Goal: Information Seeking & Learning: Learn about a topic

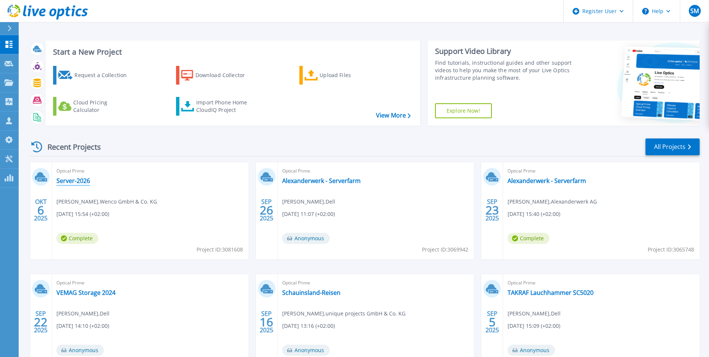
click at [70, 181] on link "Server-2026" at bounding box center [73, 180] width 34 height 7
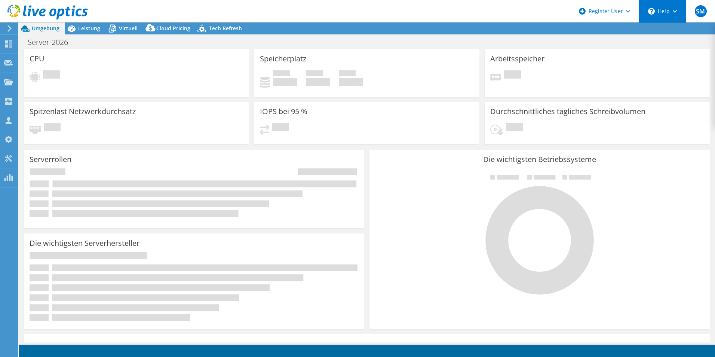
select select "USD"
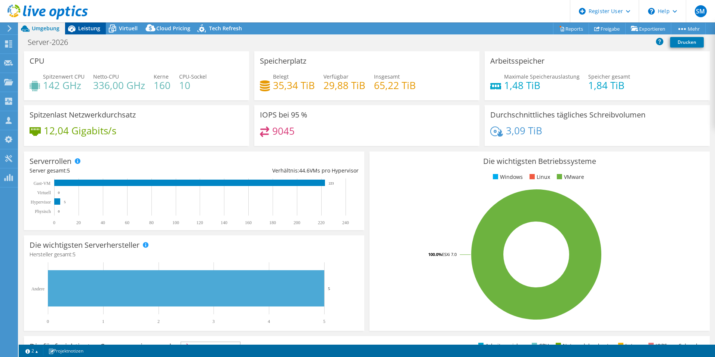
click at [87, 30] on span "Leistung" at bounding box center [89, 28] width 22 height 7
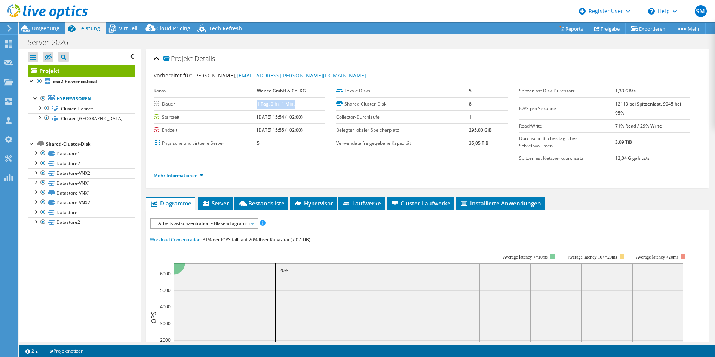
drag, startPoint x: 289, startPoint y: 104, endPoint x: 240, endPoint y: 105, distance: 48.2
click at [240, 105] on tr "[PERSON_NAME] 1 Tag, 0 hr, 1 Min." at bounding box center [239, 103] width 171 height 13
drag, startPoint x: 240, startPoint y: 105, endPoint x: 276, endPoint y: 123, distance: 40.0
click at [276, 123] on td "[DATE] 15:54 (+02:00)" at bounding box center [291, 116] width 68 height 13
click at [245, 156] on section "Vorbereitet für: [PERSON_NAME], [EMAIL_ADDRESS][PERSON_NAME][DOMAIN_NAME] Konto…" at bounding box center [428, 128] width 548 height 114
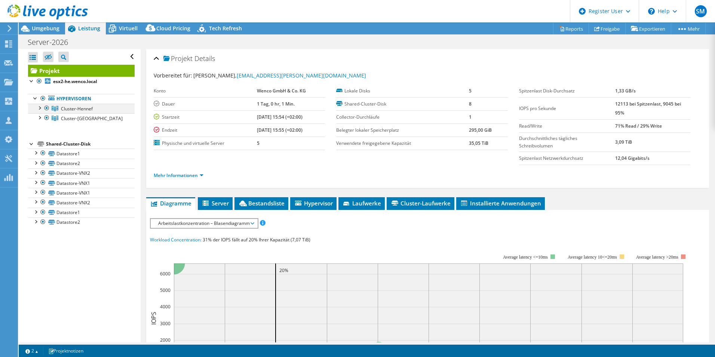
click at [40, 107] on div at bounding box center [39, 107] width 7 height 7
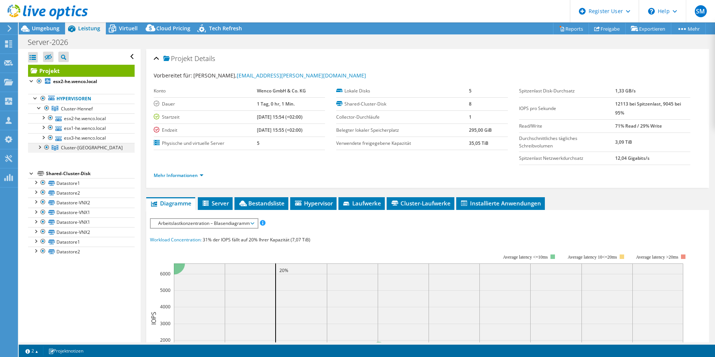
click at [39, 147] on div at bounding box center [39, 146] width 7 height 7
click at [47, 148] on div at bounding box center [46, 147] width 7 height 9
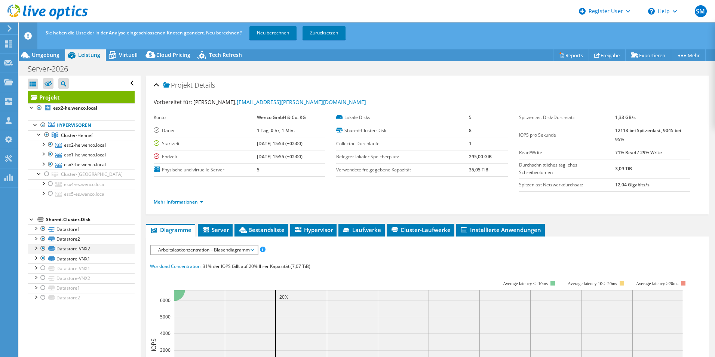
click at [42, 249] on div at bounding box center [42, 248] width 7 height 9
click at [43, 258] on div at bounding box center [42, 257] width 7 height 9
click at [276, 36] on link "Neu berechnen" at bounding box center [272, 32] width 47 height 13
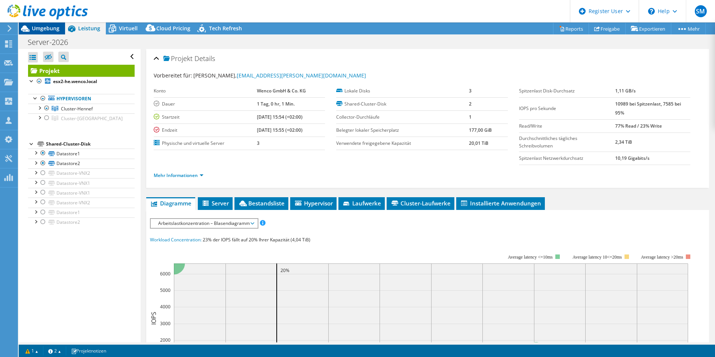
click at [51, 31] on span "Umgebung" at bounding box center [46, 28] width 28 height 7
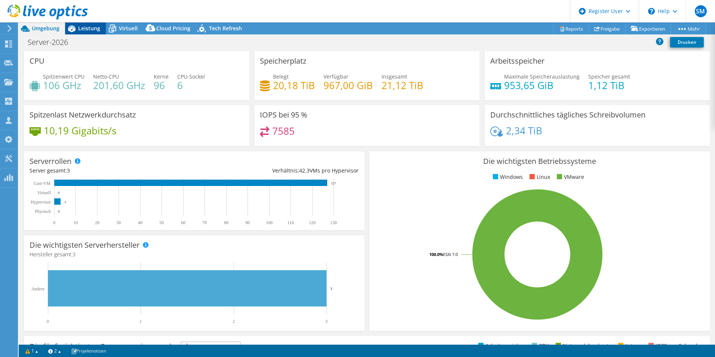
click at [94, 27] on span "Leistung" at bounding box center [89, 28] width 22 height 7
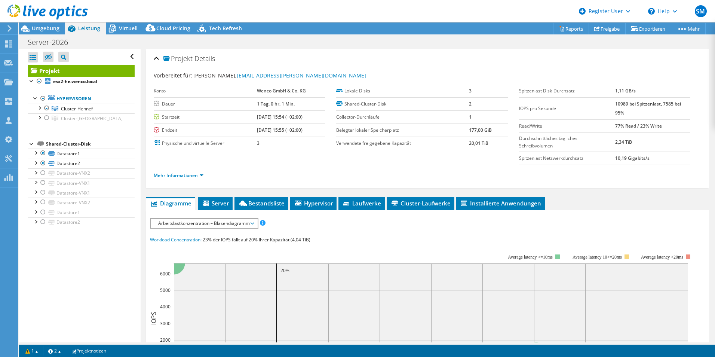
click at [190, 221] on span "Arbeitslastkonzentration – Blasendiagramm" at bounding box center [203, 223] width 99 height 9
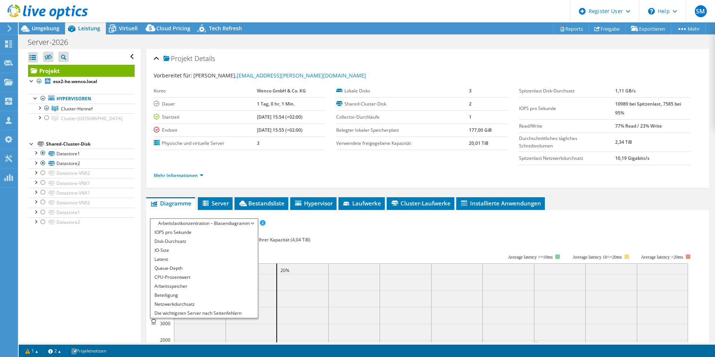
click at [172, 204] on span "Diagramme" at bounding box center [170, 202] width 41 height 7
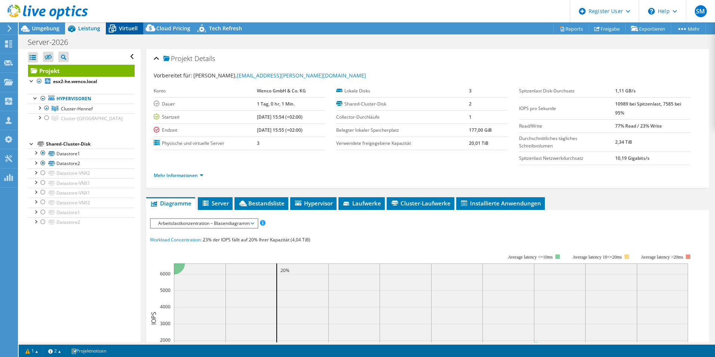
click at [117, 24] on icon at bounding box center [112, 28] width 13 height 13
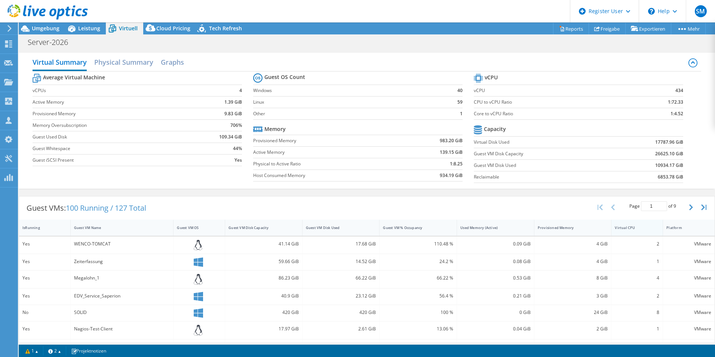
click at [635, 230] on div "Virtual CPU" at bounding box center [632, 228] width 42 height 12
click at [82, 26] on span "Leistung" at bounding box center [89, 28] width 22 height 7
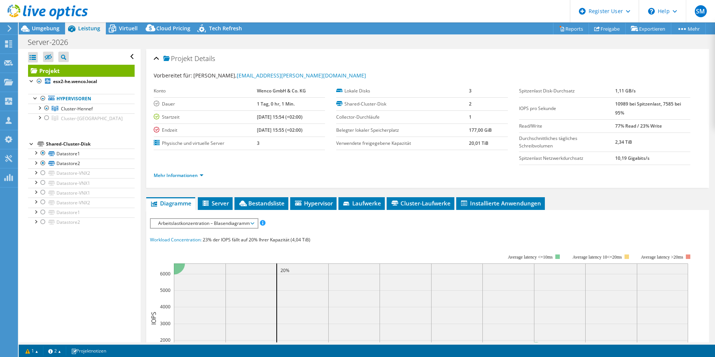
click at [179, 227] on span "Arbeitslastkonzentration – Blasendiagramm" at bounding box center [203, 223] width 99 height 9
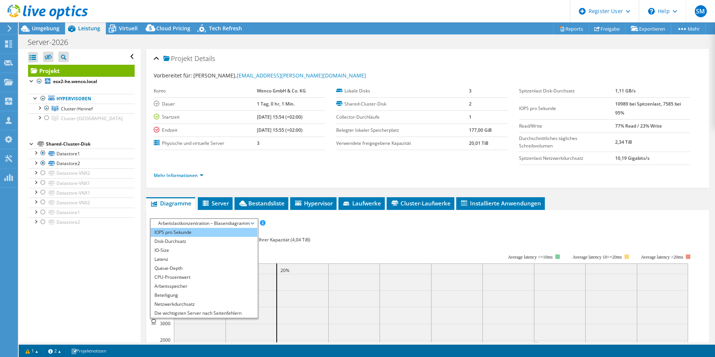
click at [179, 232] on li "IOPS pro Sekunde" at bounding box center [204, 232] width 107 height 9
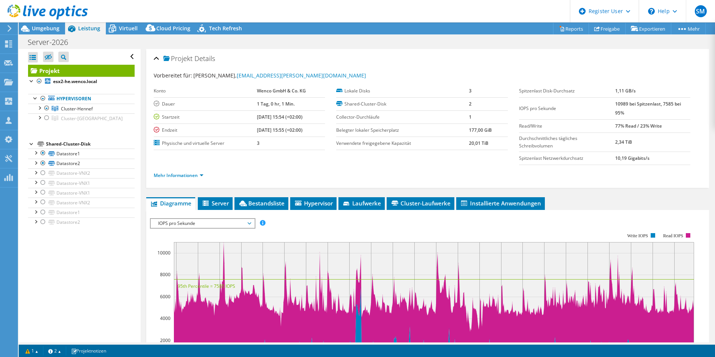
click at [187, 229] on rect at bounding box center [422, 297] width 544 height 150
click at [191, 226] on span "IOPS pro Sekunde" at bounding box center [202, 223] width 96 height 9
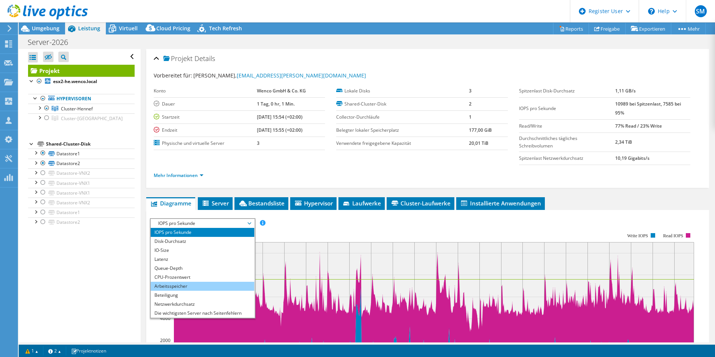
click at [193, 285] on li "Arbeitsspeicher" at bounding box center [203, 286] width 104 height 9
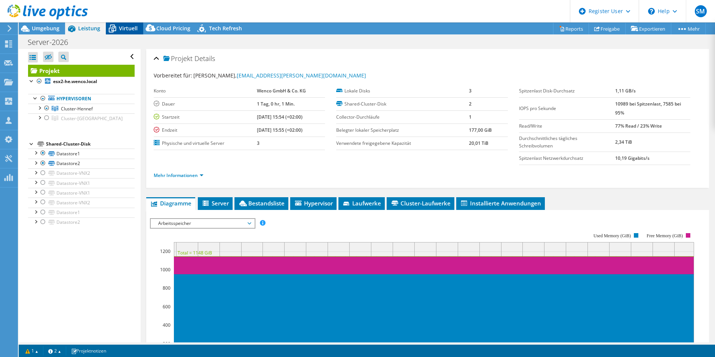
click at [127, 30] on span "Virtuell" at bounding box center [128, 28] width 19 height 7
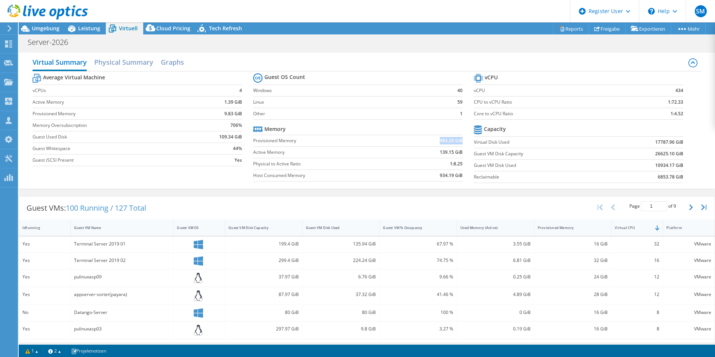
drag, startPoint x: 437, startPoint y: 141, endPoint x: 459, endPoint y: 141, distance: 21.7
click at [458, 141] on b "983.20 GiB" at bounding box center [451, 140] width 23 height 7
click at [87, 31] on span "Leistung" at bounding box center [89, 28] width 22 height 7
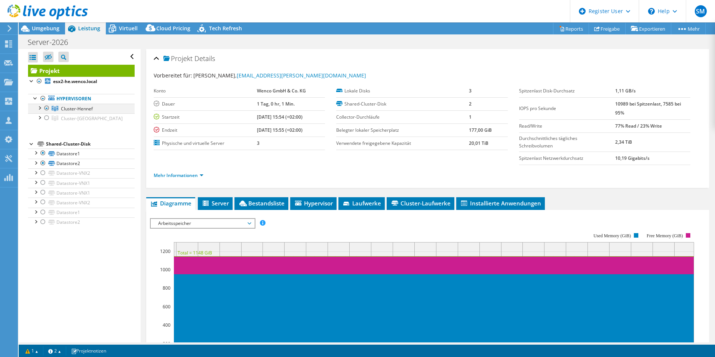
click at [39, 108] on div at bounding box center [39, 107] width 7 height 7
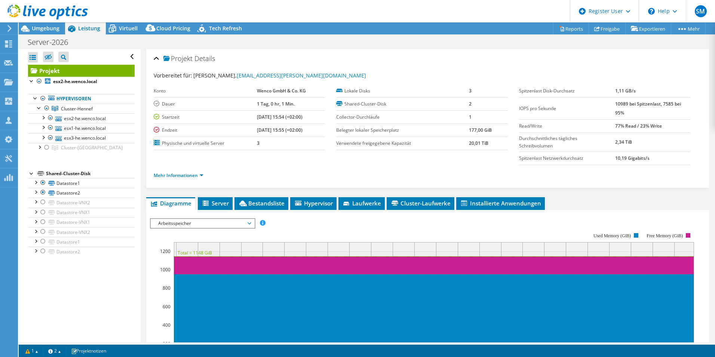
click at [192, 226] on span "Arbeitsspeicher" at bounding box center [202, 223] width 96 height 9
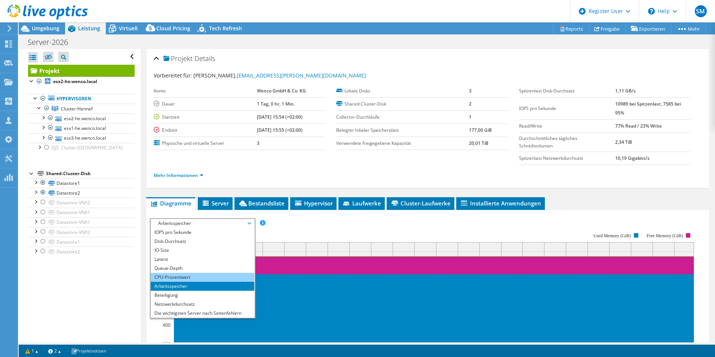
click at [199, 278] on li "CPU-Prozentwert" at bounding box center [203, 277] width 104 height 9
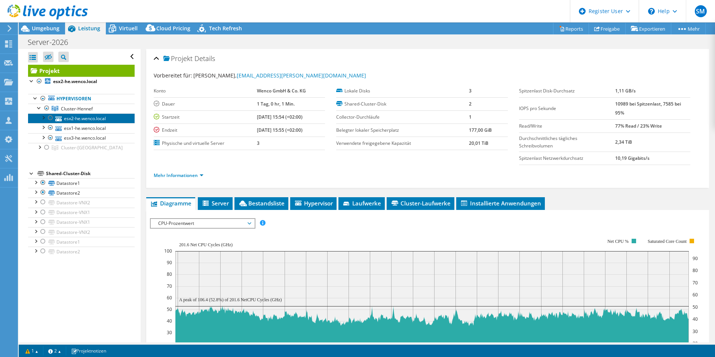
click at [96, 120] on link "esx2-he.wenco.local" at bounding box center [81, 118] width 107 height 10
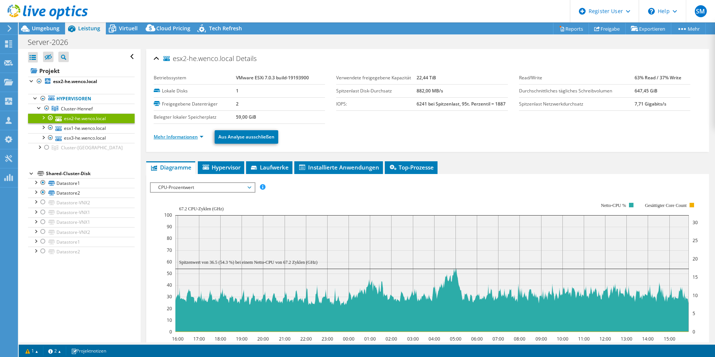
click at [202, 137] on link "Mehr Informationen" at bounding box center [179, 136] width 50 height 6
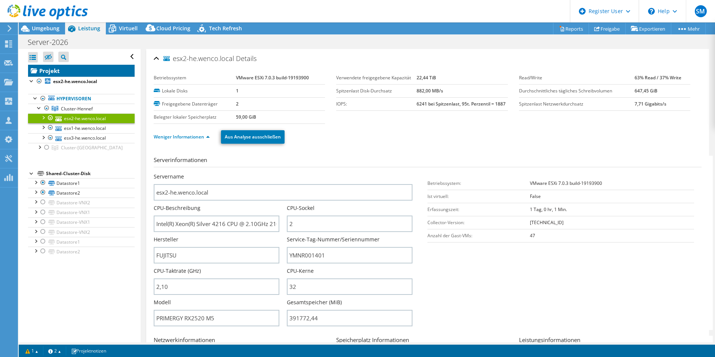
click at [61, 73] on link "Projekt" at bounding box center [81, 71] width 107 height 12
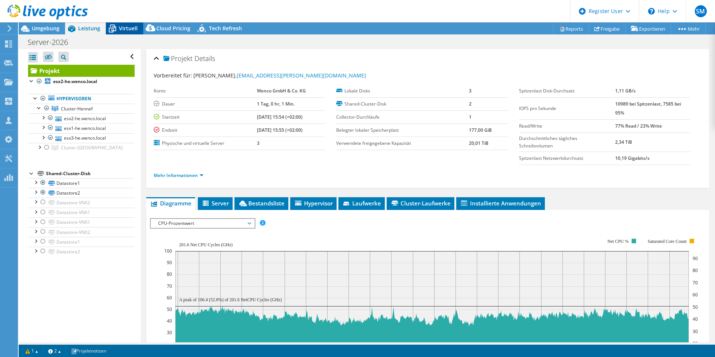
click at [125, 28] on span "Virtuell" at bounding box center [128, 28] width 19 height 7
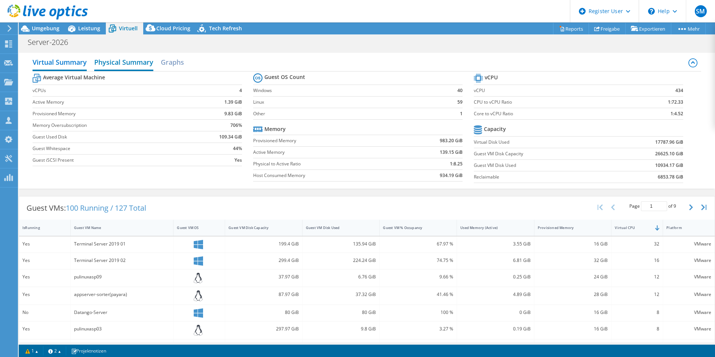
click at [125, 63] on h2 "Physical Summary" at bounding box center [123, 63] width 59 height 16
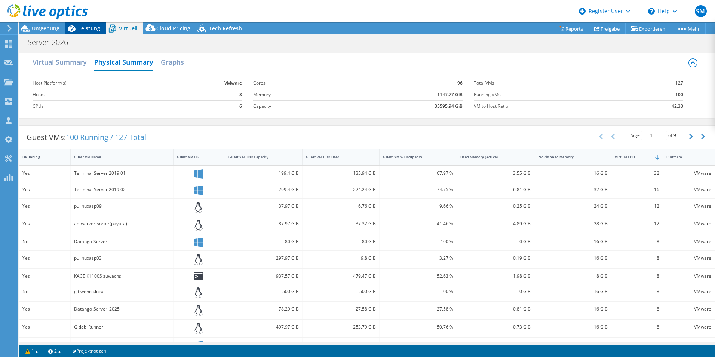
click at [90, 29] on span "Leistung" at bounding box center [89, 28] width 22 height 7
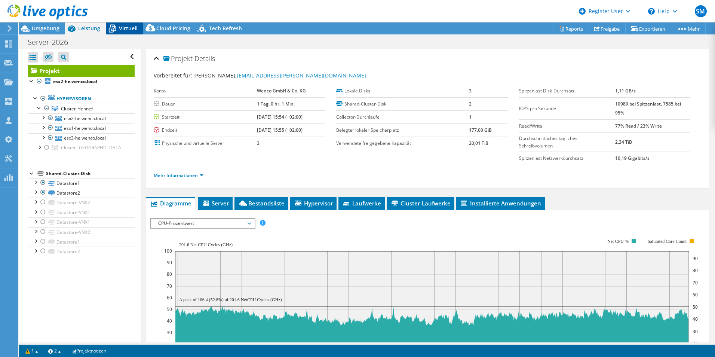
click at [123, 29] on span "Virtuell" at bounding box center [128, 28] width 19 height 7
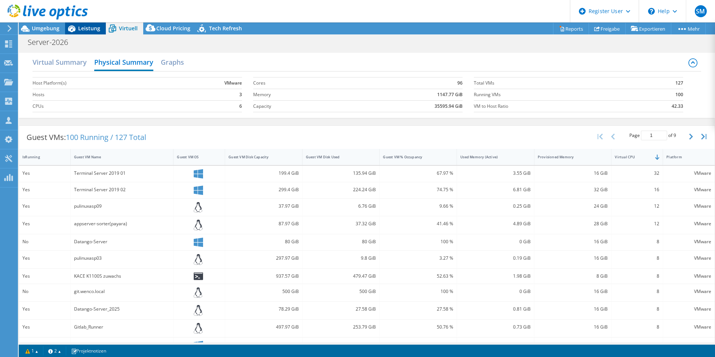
click at [83, 31] on span "Leistung" at bounding box center [89, 28] width 22 height 7
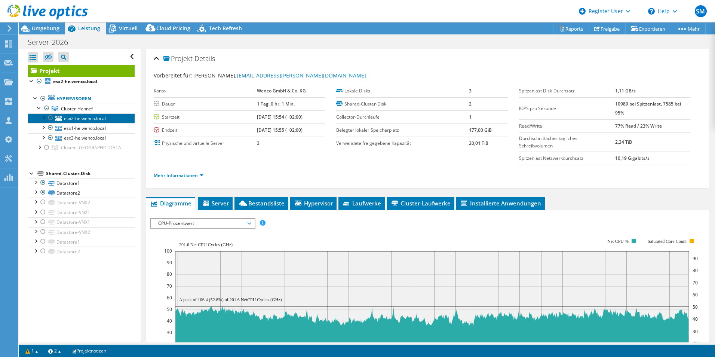
click at [107, 119] on link "esx2-he.wenco.local" at bounding box center [81, 118] width 107 height 10
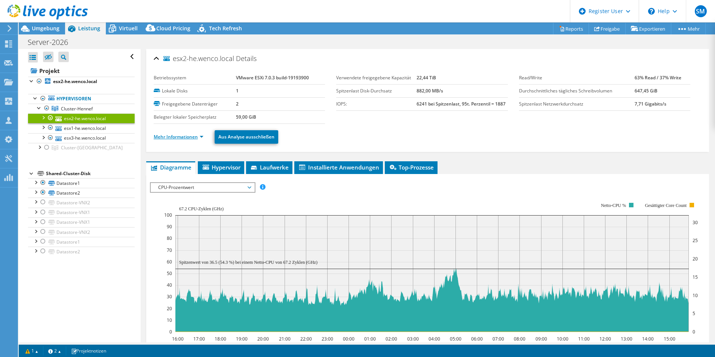
click at [187, 139] on link "Mehr Informationen" at bounding box center [179, 136] width 50 height 6
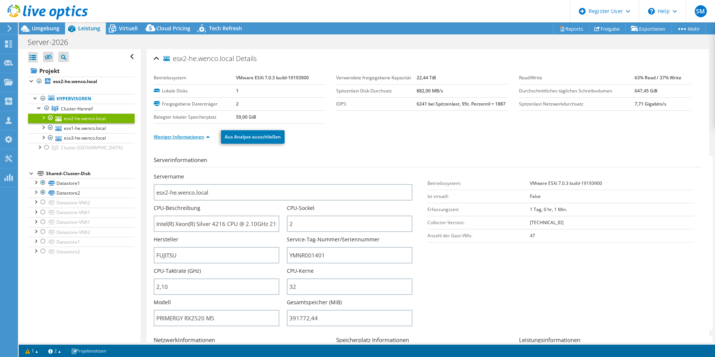
click at [175, 138] on link "Weniger Informationen" at bounding box center [182, 136] width 56 height 6
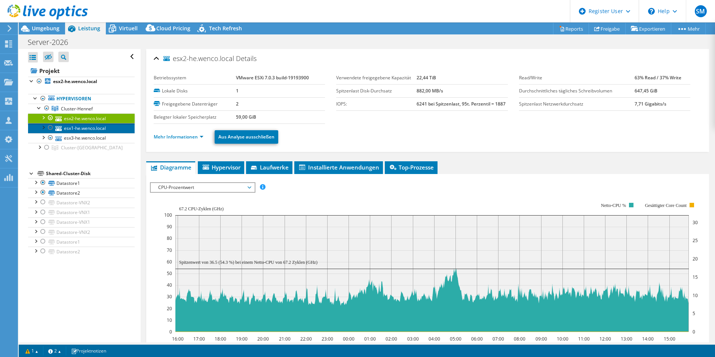
click at [99, 129] on link "esx1-he.wenco.local" at bounding box center [81, 128] width 107 height 10
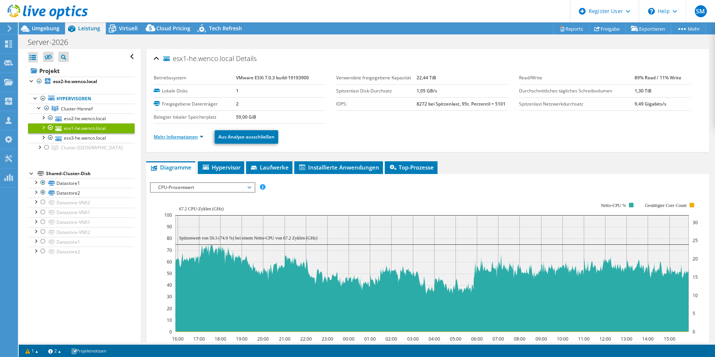
click at [193, 136] on link "Mehr Informationen" at bounding box center [179, 136] width 50 height 6
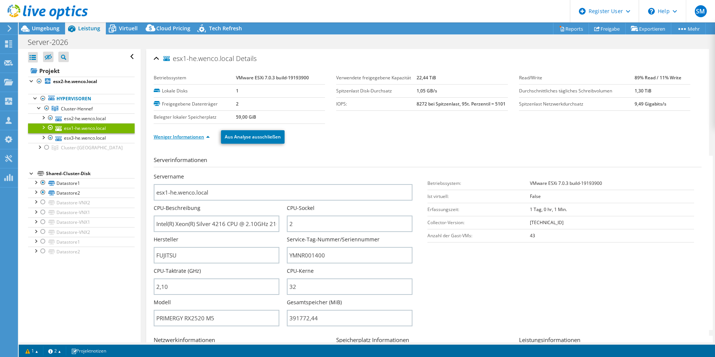
click at [193, 136] on link "Weniger Informationen" at bounding box center [182, 136] width 56 height 6
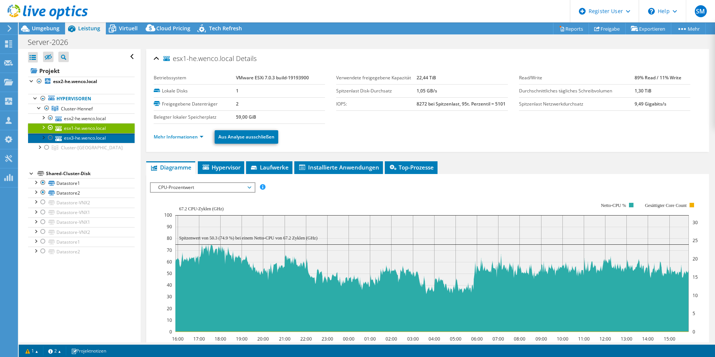
click at [98, 138] on link "esx3-he.wenco.local" at bounding box center [81, 138] width 107 height 10
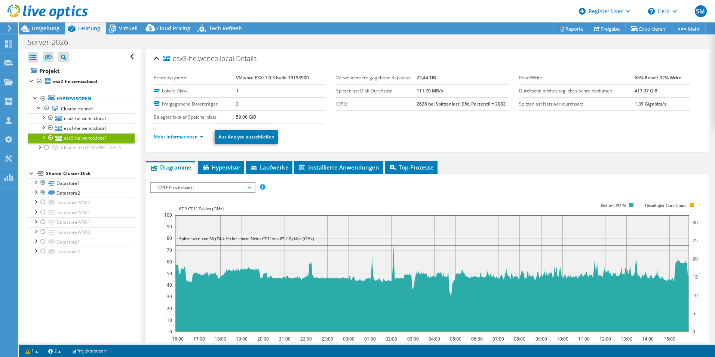
click at [193, 138] on link "Mehr Informationen" at bounding box center [179, 136] width 50 height 6
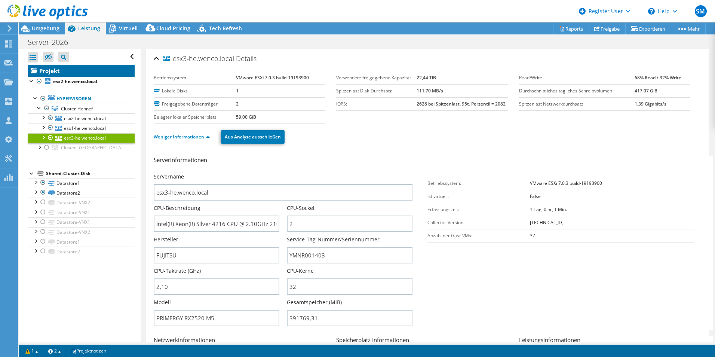
click at [52, 68] on link "Projekt" at bounding box center [81, 71] width 107 height 12
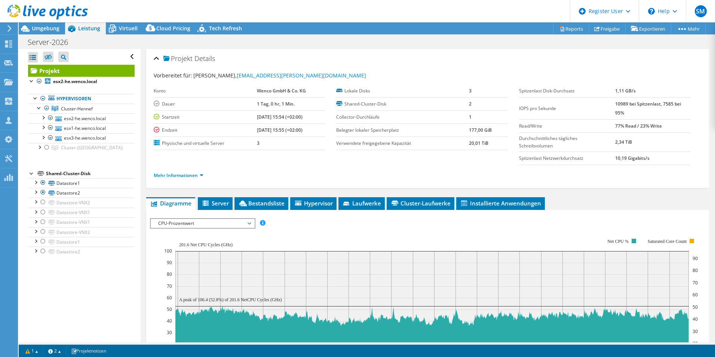
click at [227, 226] on span "CPU-Prozentwert" at bounding box center [202, 223] width 96 height 9
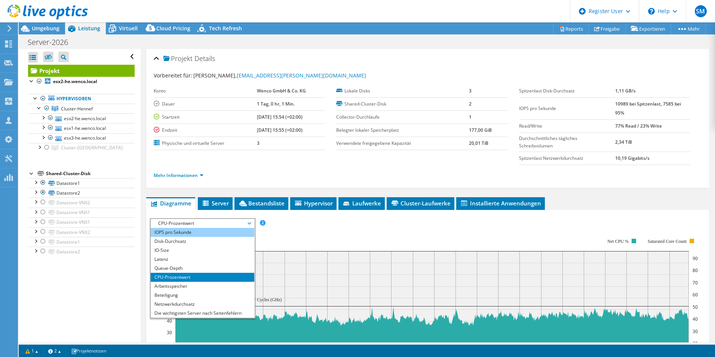
click at [224, 232] on li "IOPS pro Sekunde" at bounding box center [203, 232] width 104 height 9
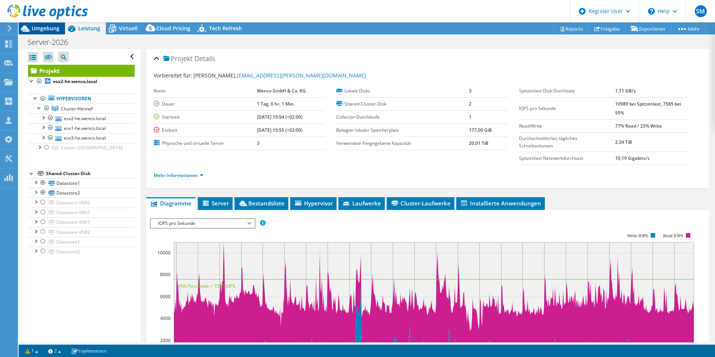
click at [52, 28] on span "Umgebung" at bounding box center [46, 28] width 28 height 7
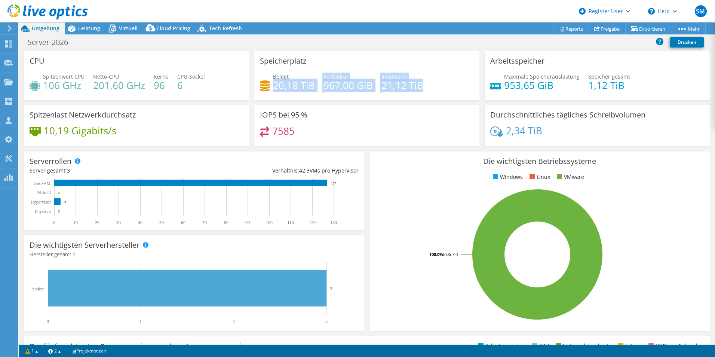
drag, startPoint x: 271, startPoint y: 86, endPoint x: 424, endPoint y: 84, distance: 152.9
click at [424, 84] on div "Belegt 20,18 TiB Verfügbar 967,00 GiB Insgesamt 21,12 TiB" at bounding box center [367, 85] width 214 height 24
click at [329, 86] on h4 "967,00 GiB" at bounding box center [347, 85] width 49 height 8
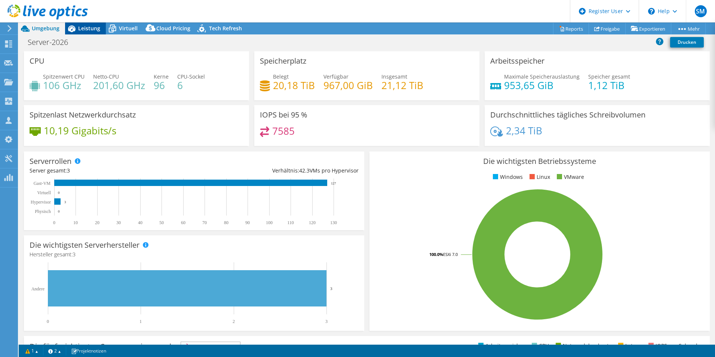
click at [84, 27] on span "Leistung" at bounding box center [89, 28] width 22 height 7
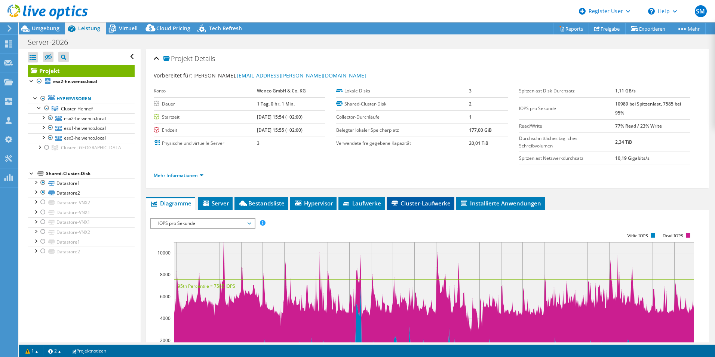
click at [411, 202] on span "Cluster-Laufwerke" at bounding box center [420, 202] width 60 height 7
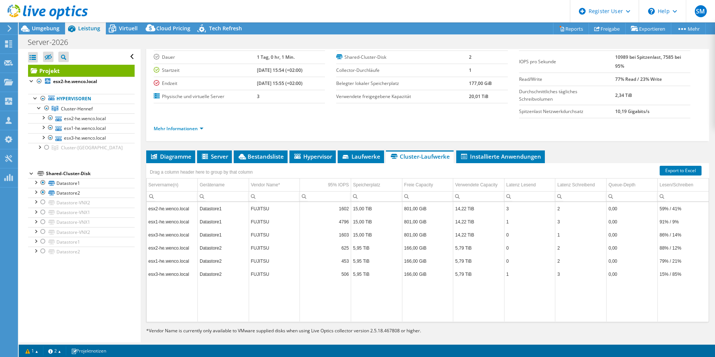
scroll to position [55, 0]
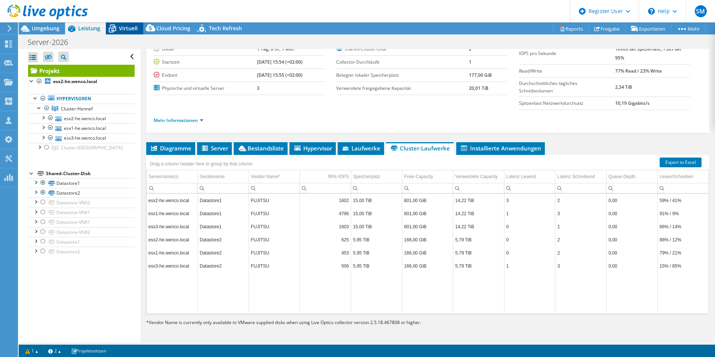
click at [118, 29] on icon at bounding box center [112, 28] width 13 height 13
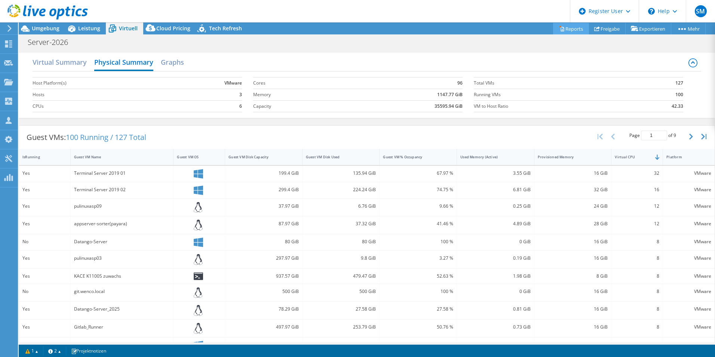
click at [569, 30] on link "Reports" at bounding box center [571, 29] width 36 height 12
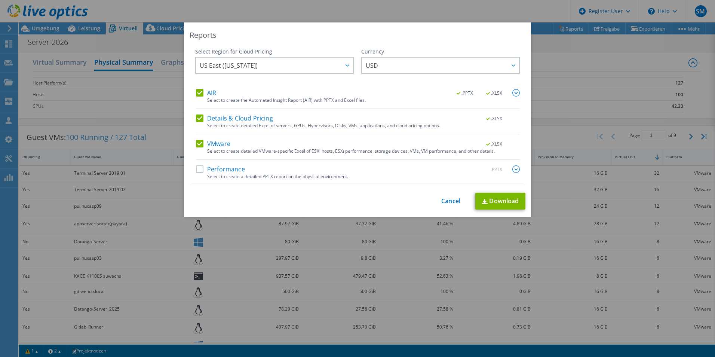
click at [216, 115] on label "Details & Cloud Pricing" at bounding box center [234, 117] width 77 height 7
drag, startPoint x: 214, startPoint y: 113, endPoint x: 204, endPoint y: 90, distance: 25.4
click at [204, 90] on label "AIR" at bounding box center [206, 92] width 20 height 7
click at [0, 0] on input "AIR" at bounding box center [0, 0] width 0 height 0
click at [196, 116] on label "Details & Cloud Pricing" at bounding box center [234, 117] width 77 height 7
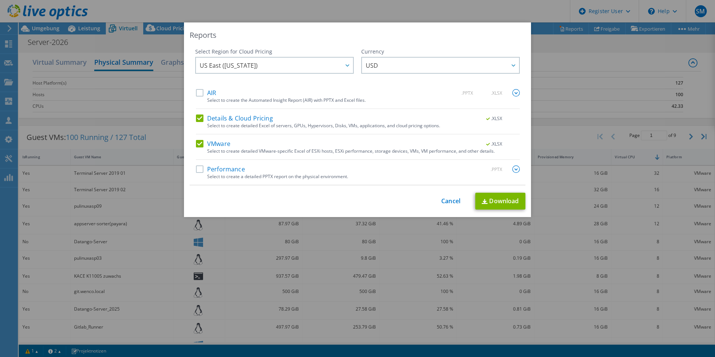
click at [0, 0] on input "Details & Cloud Pricing" at bounding box center [0, 0] width 0 height 0
click at [499, 201] on link "Download" at bounding box center [500, 201] width 50 height 17
click at [451, 202] on link "Cancel" at bounding box center [450, 200] width 19 height 7
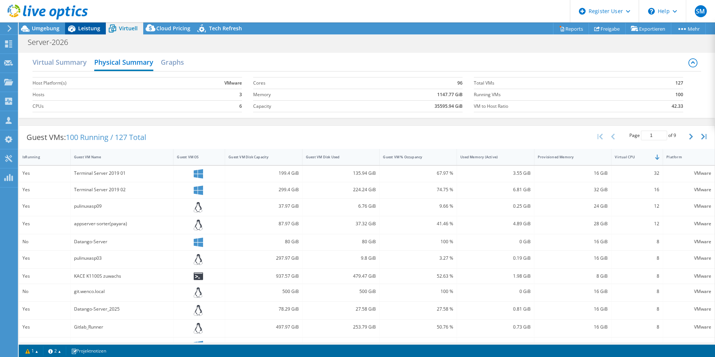
click at [93, 30] on span "Leistung" at bounding box center [89, 28] width 22 height 7
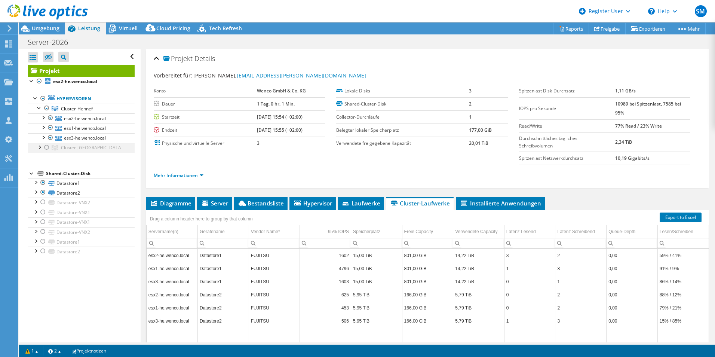
click at [46, 148] on div at bounding box center [46, 147] width 7 height 9
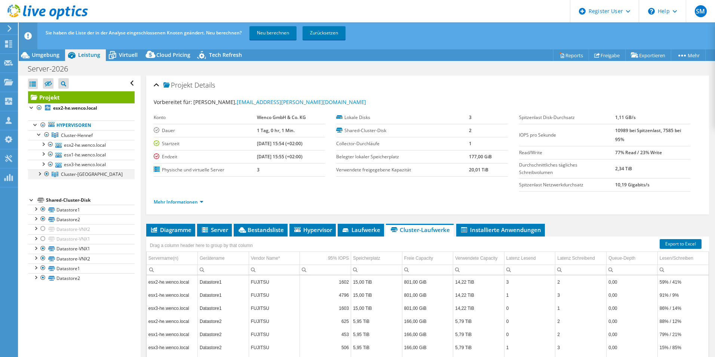
click at [39, 174] on div at bounding box center [39, 172] width 7 height 7
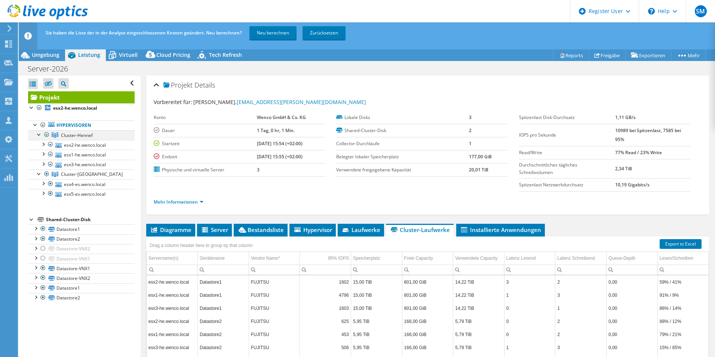
click at [47, 134] on div at bounding box center [46, 134] width 7 height 9
click at [45, 134] on div at bounding box center [46, 134] width 7 height 9
click at [42, 276] on div at bounding box center [42, 277] width 7 height 9
click at [42, 270] on div at bounding box center [42, 267] width 7 height 9
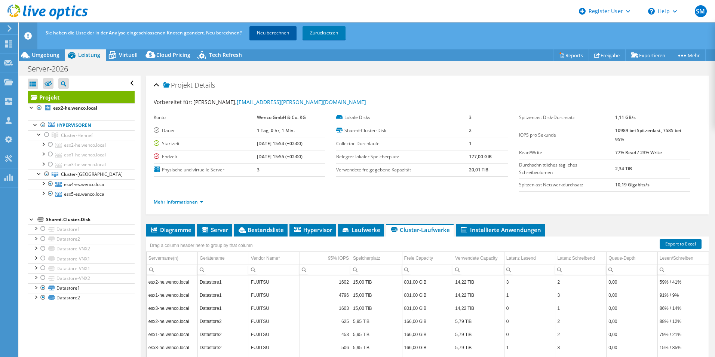
click at [274, 34] on link "Neu berechnen" at bounding box center [272, 32] width 47 height 13
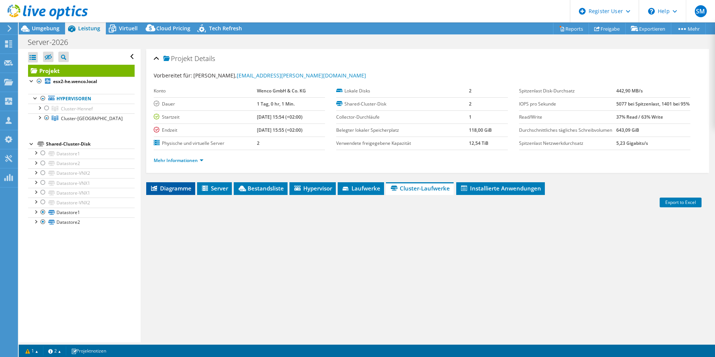
click at [167, 192] on span "Diagramme" at bounding box center [170, 187] width 41 height 7
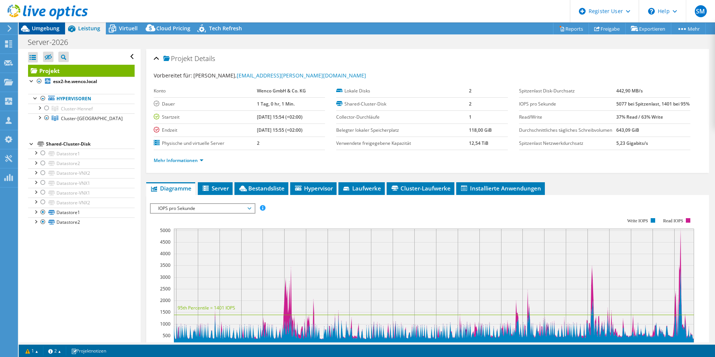
click at [51, 28] on span "Umgebung" at bounding box center [46, 28] width 28 height 7
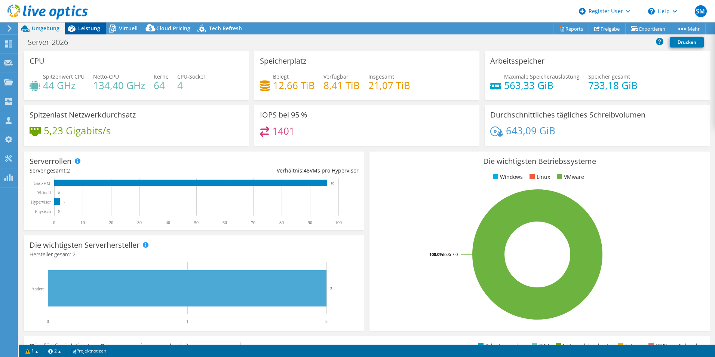
click at [82, 25] on span "Leistung" at bounding box center [89, 28] width 22 height 7
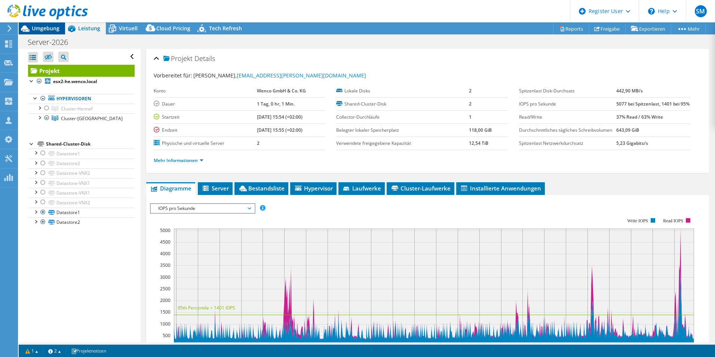
click at [40, 29] on span "Umgebung" at bounding box center [46, 28] width 28 height 7
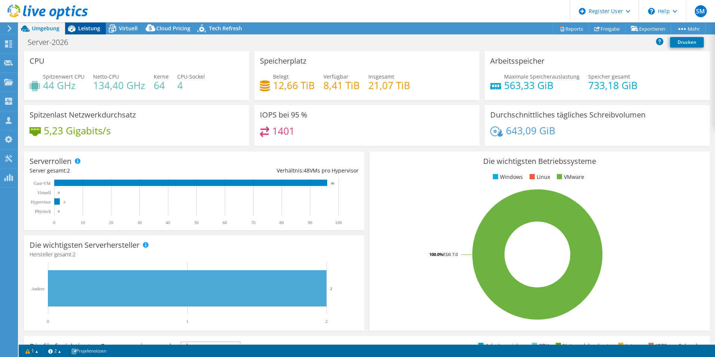
click at [92, 30] on span "Leistung" at bounding box center [89, 28] width 22 height 7
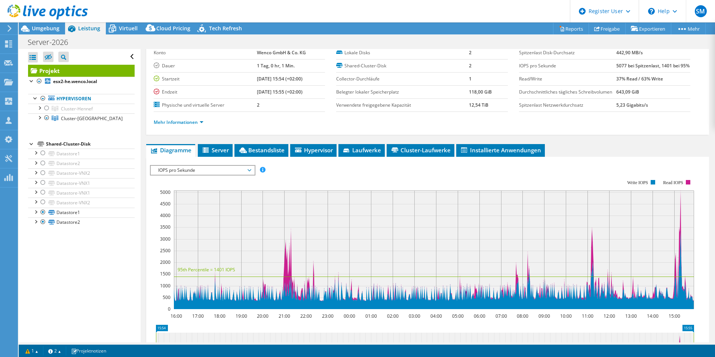
scroll to position [37, 0]
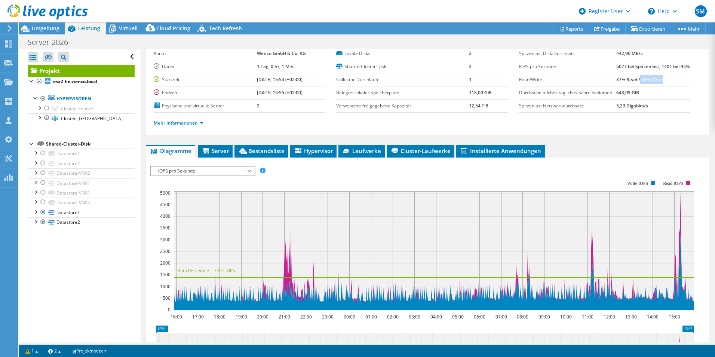
drag, startPoint x: 660, startPoint y: 88, endPoint x: 636, endPoint y: 88, distance: 23.6
click at [636, 86] on td "37% Read / 63% Write" at bounding box center [653, 79] width 74 height 13
drag, startPoint x: 611, startPoint y: 104, endPoint x: 620, endPoint y: 104, distance: 9.0
click at [620, 96] on b "643,09 GiB" at bounding box center [627, 92] width 23 height 6
click at [605, 96] on label "Durchschnittliches tägliches Schreibvolumen" at bounding box center [568, 92] width 98 height 7
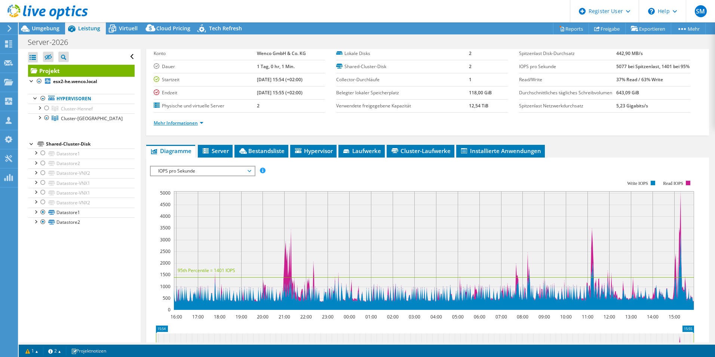
click at [201, 126] on link "Mehr Informationen" at bounding box center [179, 123] width 50 height 6
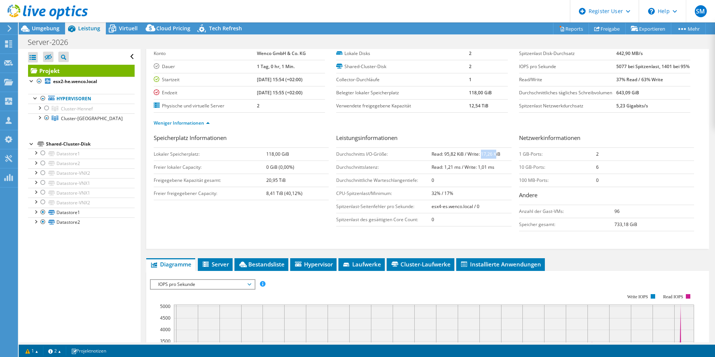
drag, startPoint x: 478, startPoint y: 167, endPoint x: 494, endPoint y: 169, distance: 15.5
click at [494, 157] on b "Read: 95,82 KiB / Write: 17,26 KiB" at bounding box center [465, 154] width 69 height 6
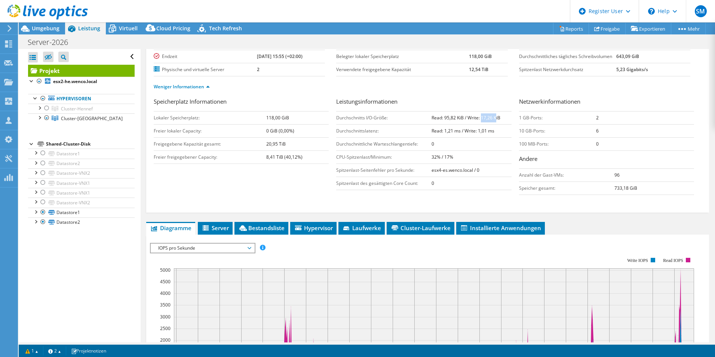
scroll to position [150, 0]
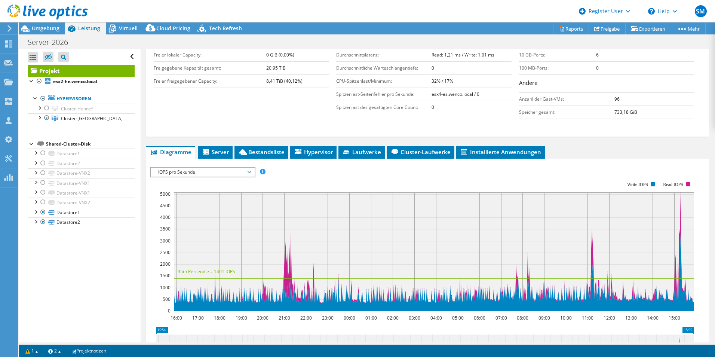
click at [231, 193] on rect at bounding box center [422, 246] width 544 height 150
click at [231, 176] on span "IOPS pro Sekunde" at bounding box center [202, 171] width 96 height 9
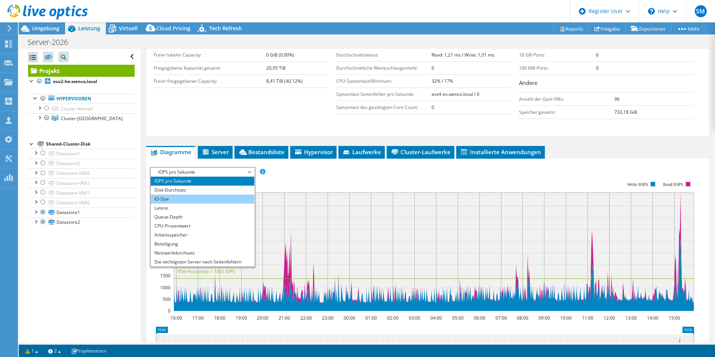
click at [222, 203] on li "IO-Size" at bounding box center [203, 198] width 104 height 9
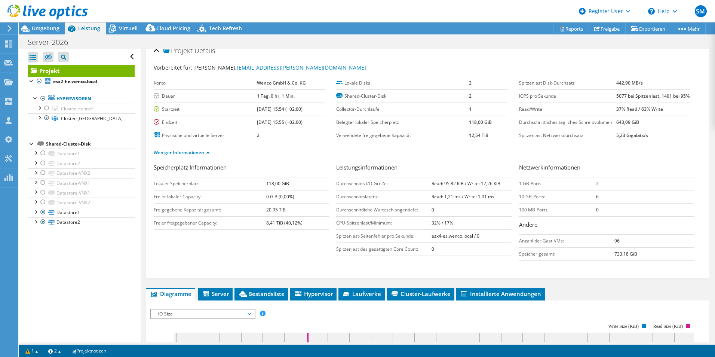
scroll to position [0, 0]
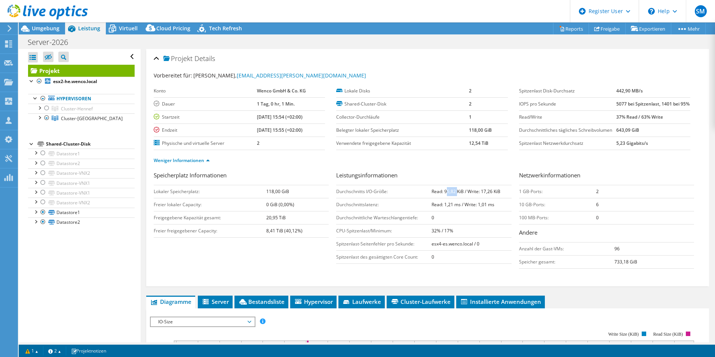
drag, startPoint x: 443, startPoint y: 206, endPoint x: 455, endPoint y: 207, distance: 12.0
click at [455, 194] on b "Read: 95,82 KiB / Write: 17,26 KiB" at bounding box center [465, 191] width 69 height 6
drag, startPoint x: 455, startPoint y: 207, endPoint x: 482, endPoint y: 207, distance: 27.3
click at [482, 194] on b "Read: 95,82 KiB / Write: 17,26 KiB" at bounding box center [465, 191] width 69 height 6
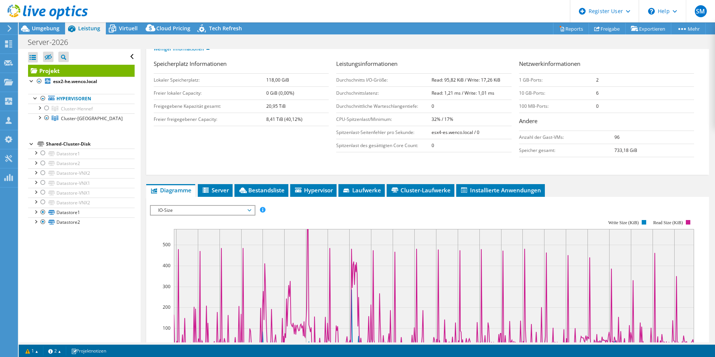
scroll to position [112, 0]
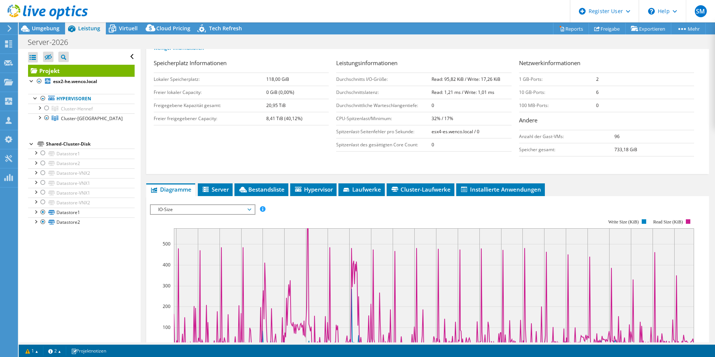
click at [224, 214] on span "IO-Size" at bounding box center [202, 209] width 96 height 9
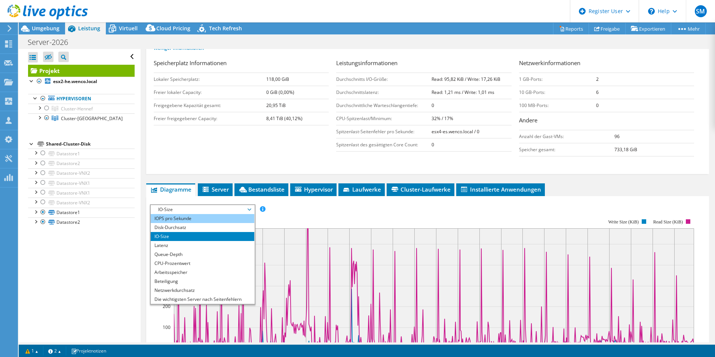
scroll to position [75, 0]
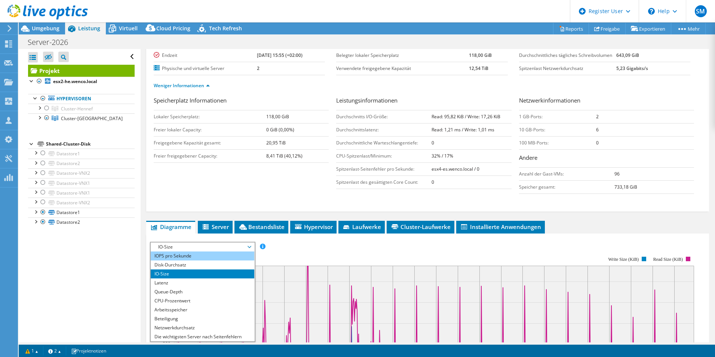
click at [218, 260] on li "IOPS pro Sekunde" at bounding box center [203, 255] width 104 height 9
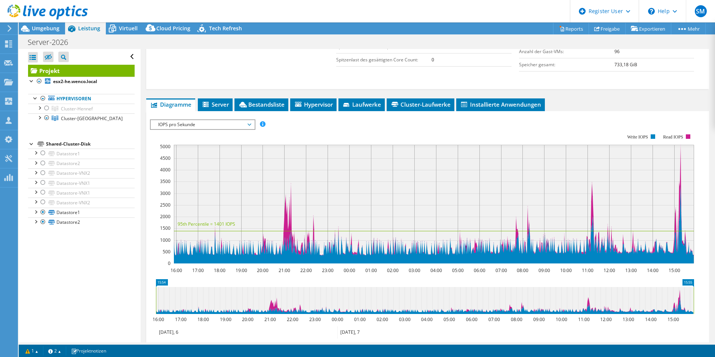
scroll to position [224, 0]
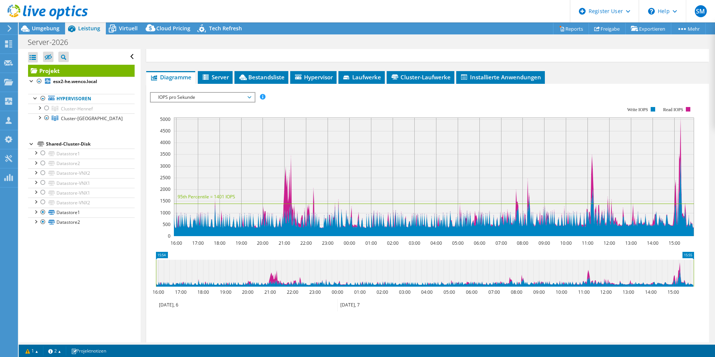
click at [196, 102] on span "IOPS pro Sekunde" at bounding box center [202, 97] width 96 height 9
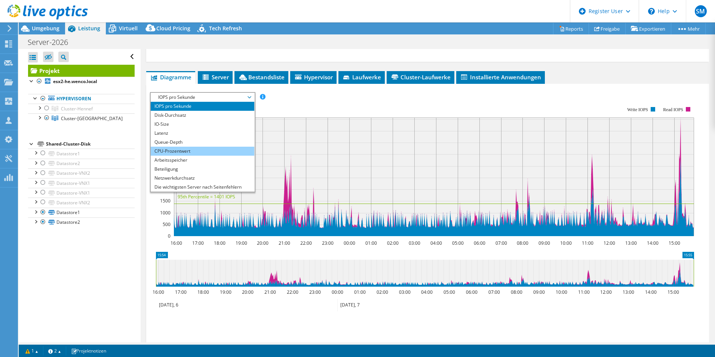
click at [202, 156] on li "CPU-Prozentwert" at bounding box center [203, 151] width 104 height 9
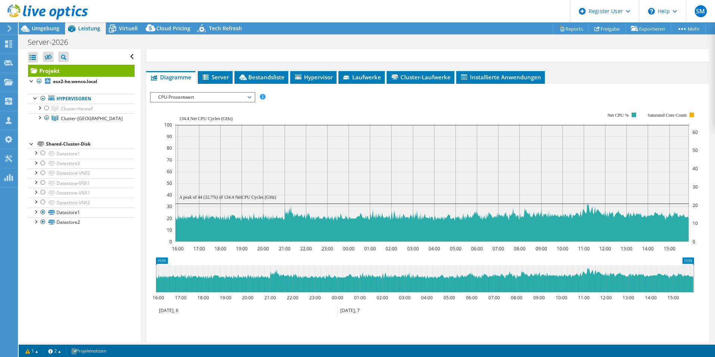
click at [215, 102] on span "CPU-Prozentwert" at bounding box center [202, 97] width 96 height 9
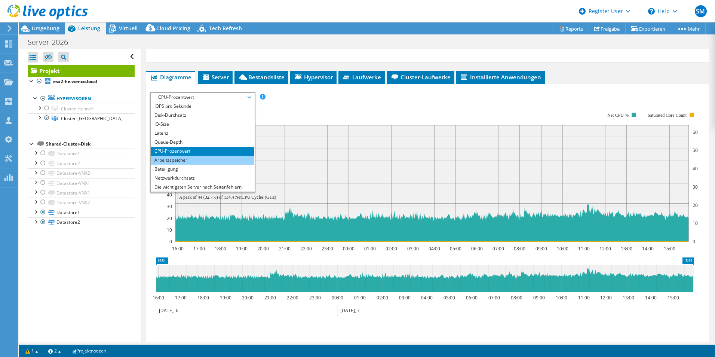
click at [219, 165] on li "Arbeitsspeicher" at bounding box center [203, 160] width 104 height 9
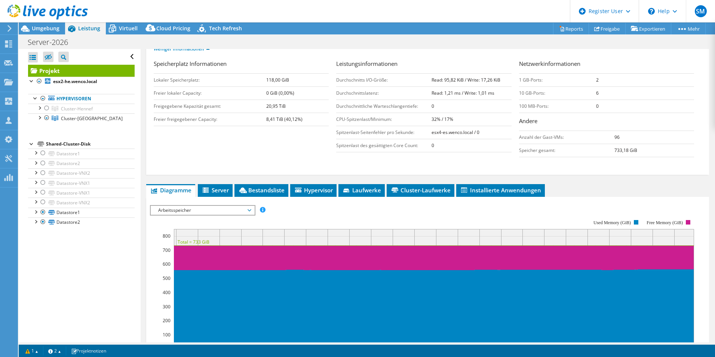
scroll to position [75, 0]
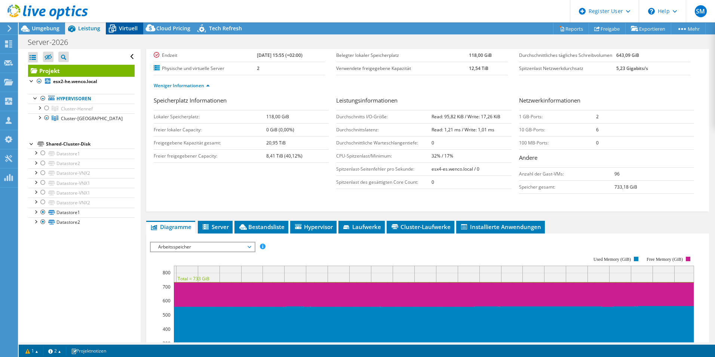
click at [127, 27] on span "Virtuell" at bounding box center [128, 28] width 19 height 7
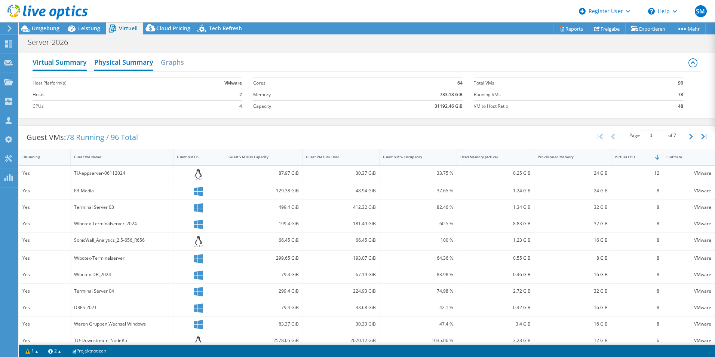
click at [53, 61] on h2 "Virtual Summary" at bounding box center [60, 63] width 54 height 16
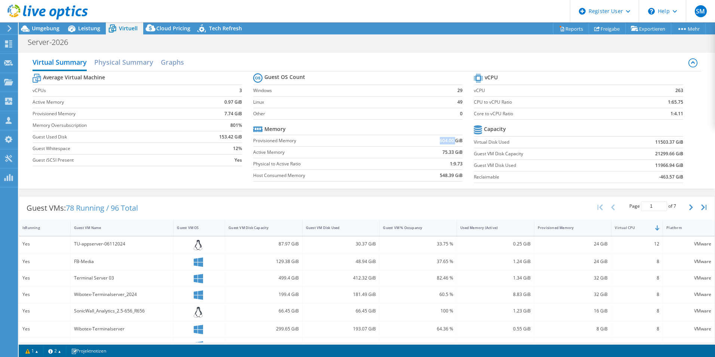
drag, startPoint x: 436, startPoint y: 141, endPoint x: 452, endPoint y: 142, distance: 16.5
click at [452, 142] on b "604.00 GiB" at bounding box center [451, 140] width 23 height 7
drag, startPoint x: 452, startPoint y: 142, endPoint x: 452, endPoint y: 155, distance: 12.4
click at [452, 155] on b "75.33 GiB" at bounding box center [452, 151] width 20 height 7
click at [582, 230] on div "Provisioned Memory" at bounding box center [568, 228] width 68 height 12
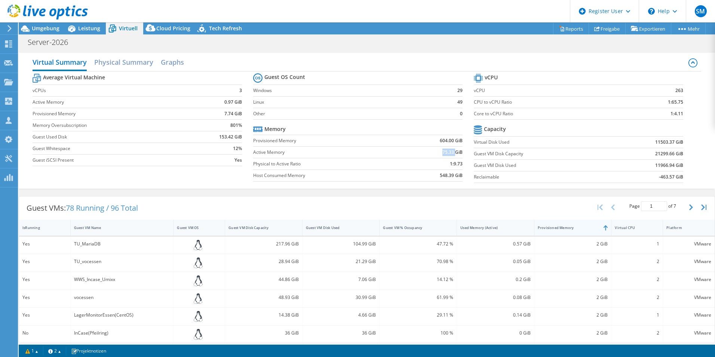
click at [582, 230] on div "Provisioned Memory" at bounding box center [568, 228] width 68 height 12
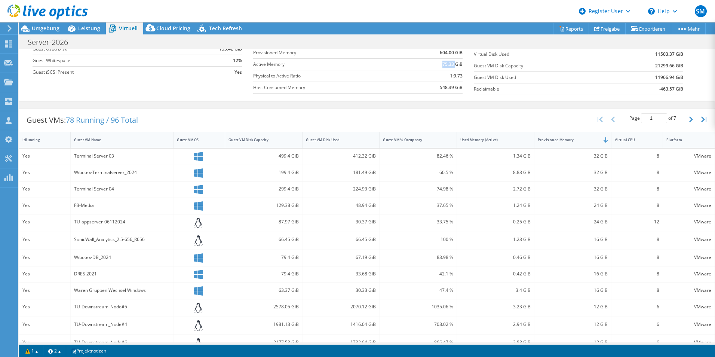
scroll to position [0, 0]
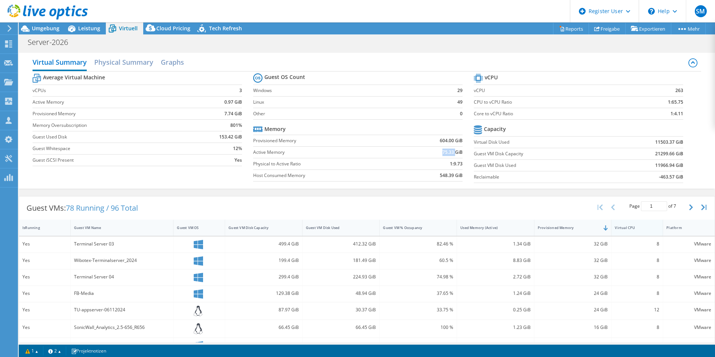
click at [638, 228] on div "Virtual CPU" at bounding box center [633, 227] width 36 height 5
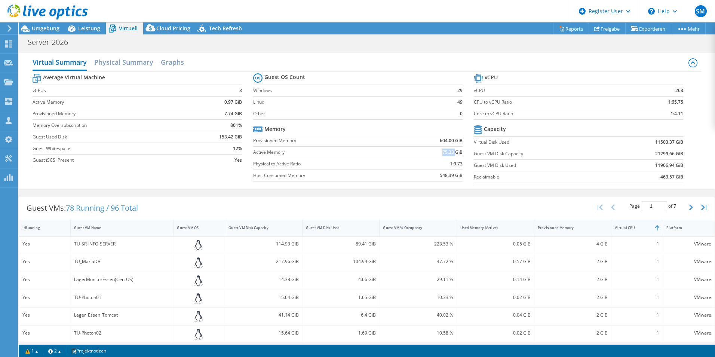
click at [638, 228] on div "Virtual CPU" at bounding box center [633, 227] width 36 height 5
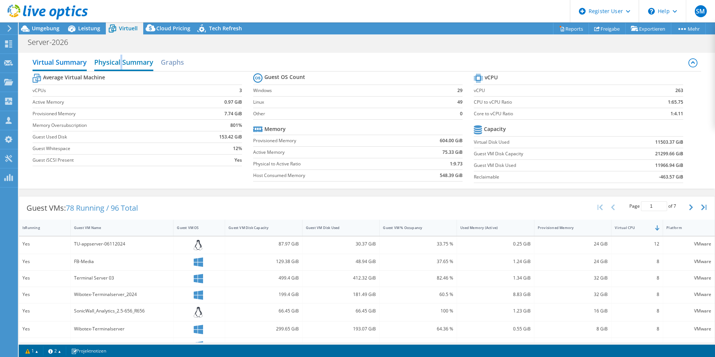
click at [122, 62] on h2 "Physical Summary" at bounding box center [123, 63] width 59 height 16
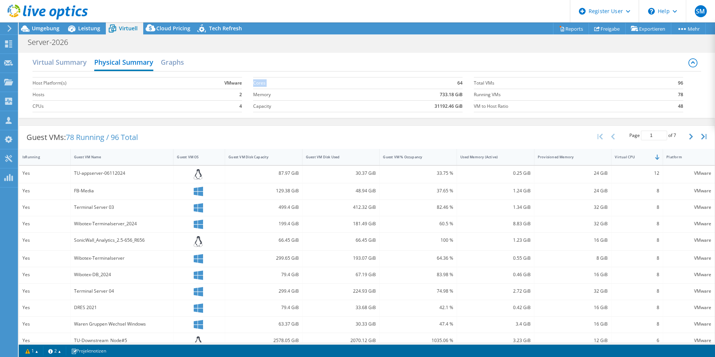
drag, startPoint x: 454, startPoint y: 83, endPoint x: 461, endPoint y: 84, distance: 7.6
click at [461, 84] on section "Cores 64 Memory 733.18 GiB Capacity 31192.46 GiB" at bounding box center [363, 94] width 221 height 43
click at [459, 83] on section "Cores 64 Memory 733.18 GiB Capacity 31192.46 GiB" at bounding box center [363, 94] width 221 height 43
click at [457, 83] on b "64" at bounding box center [459, 82] width 5 height 7
drag, startPoint x: 454, startPoint y: 82, endPoint x: 458, endPoint y: 83, distance: 4.9
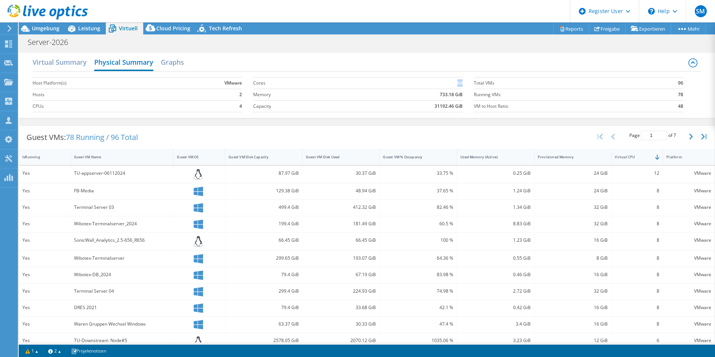
click at [458, 83] on b "64" at bounding box center [459, 82] width 5 height 7
click at [90, 28] on span "Leistung" at bounding box center [89, 28] width 22 height 7
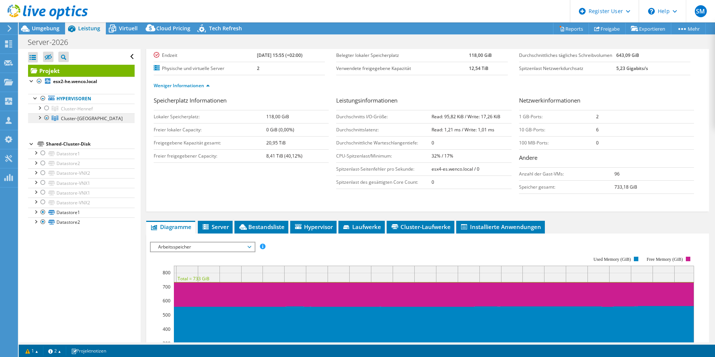
click at [82, 121] on span "Cluster-[GEOGRAPHIC_DATA]" at bounding box center [92, 118] width 62 height 6
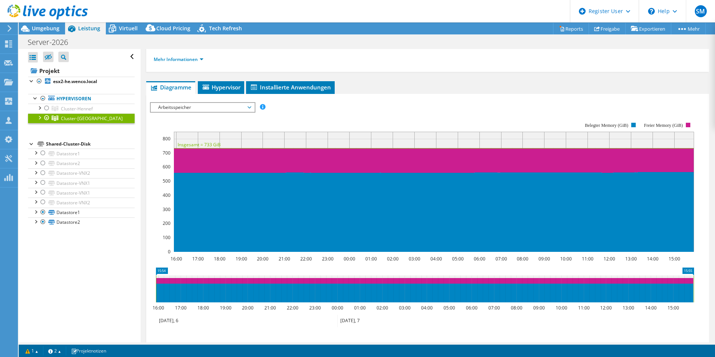
drag, startPoint x: 37, startPoint y: 119, endPoint x: 44, endPoint y: 126, distance: 10.6
click at [37, 119] on div at bounding box center [39, 116] width 7 height 7
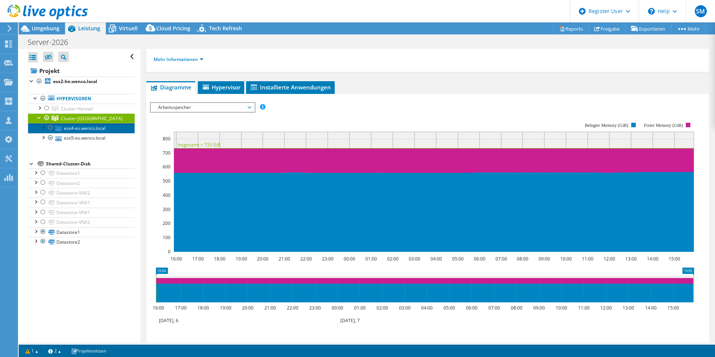
click at [81, 128] on link "esx4-es.wenco.local" at bounding box center [81, 128] width 107 height 10
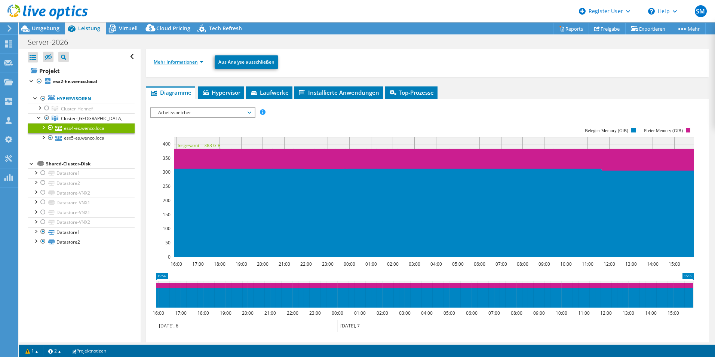
click at [186, 61] on link "Mehr Informationen" at bounding box center [179, 62] width 50 height 6
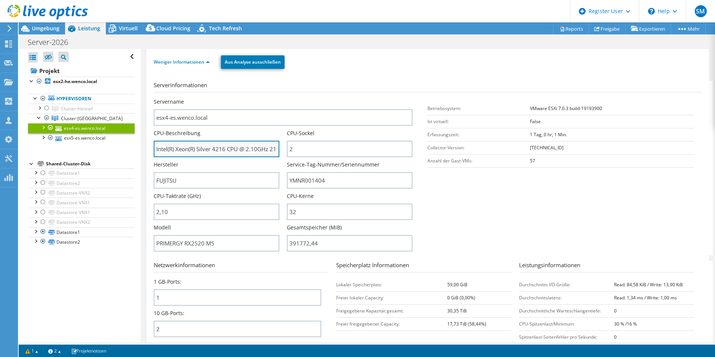
drag, startPoint x: 245, startPoint y: 149, endPoint x: 262, endPoint y: 149, distance: 17.2
click at [262, 149] on input "Intel(R) Xeon(R) Silver 4216 CPU @ 2.10GHz 210 GHz" at bounding box center [217, 149] width 126 height 16
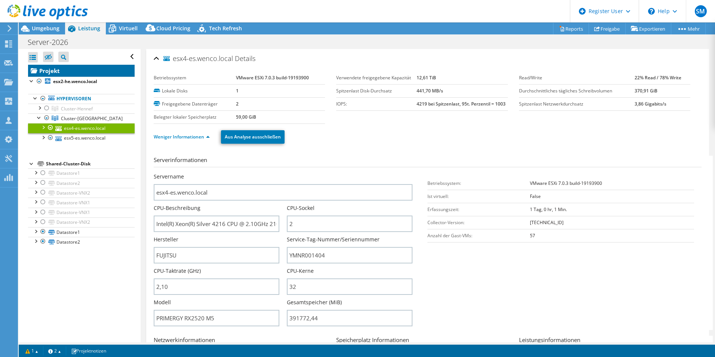
click at [47, 71] on link "Projekt" at bounding box center [81, 71] width 107 height 12
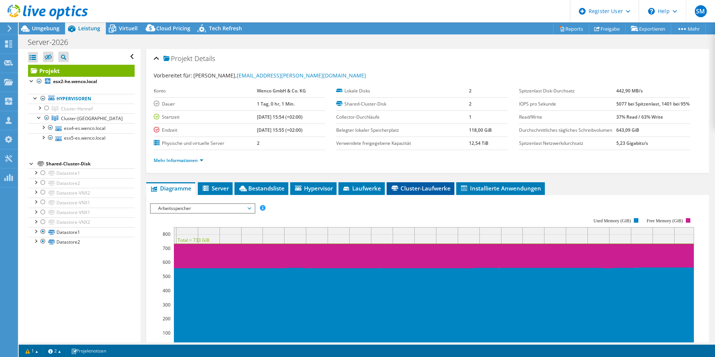
click at [419, 192] on span "Cluster-Laufwerke" at bounding box center [420, 187] width 60 height 7
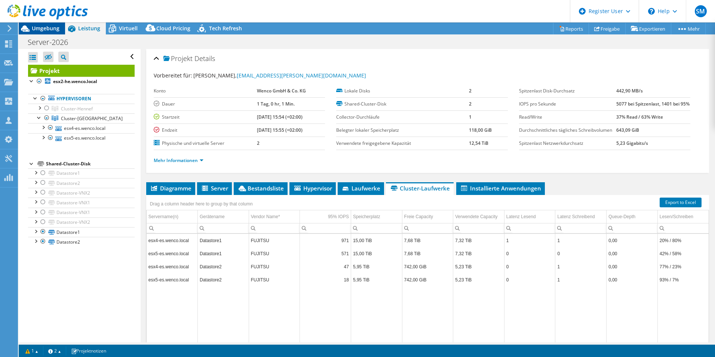
click at [47, 30] on span "Umgebung" at bounding box center [46, 28] width 28 height 7
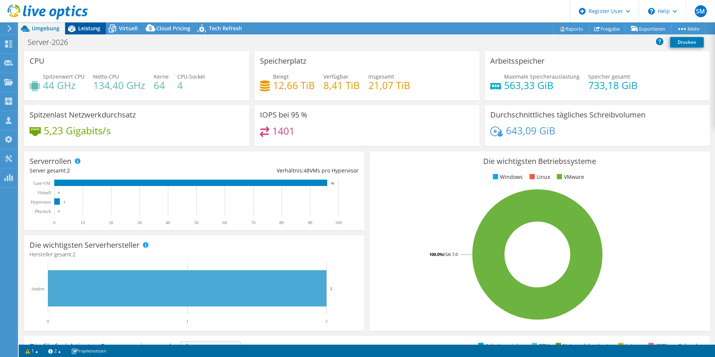
click at [85, 31] on span "Leistung" at bounding box center [89, 28] width 22 height 7
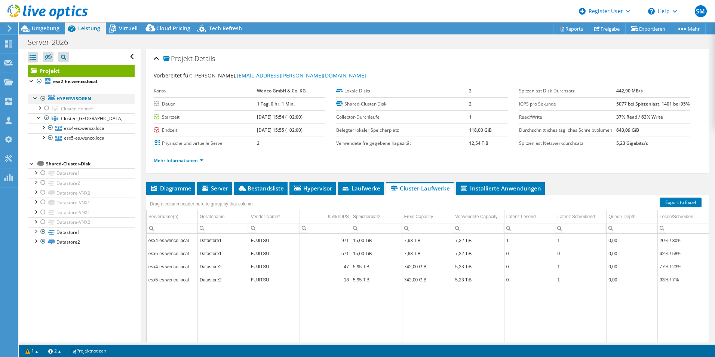
click at [43, 98] on div at bounding box center [42, 98] width 7 height 9
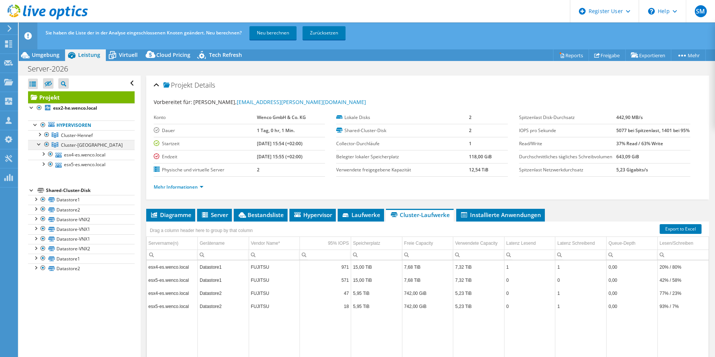
click at [46, 145] on div at bounding box center [46, 144] width 7 height 9
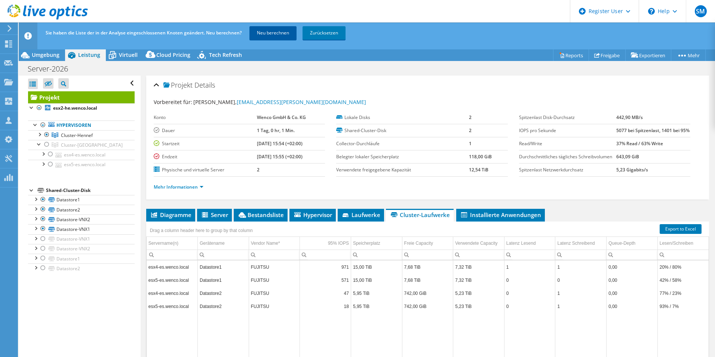
click at [272, 33] on link "Neu berechnen" at bounding box center [272, 32] width 47 height 13
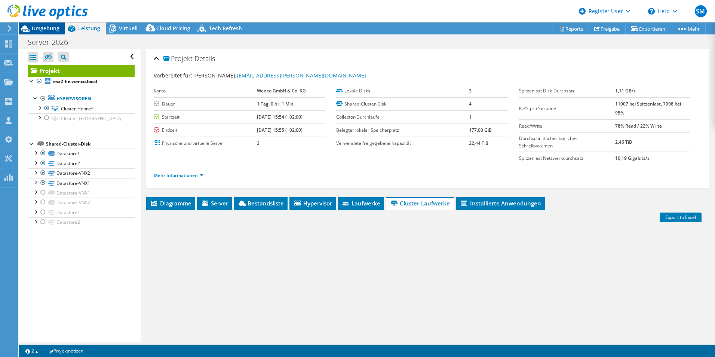
click at [42, 28] on span "Umgebung" at bounding box center [46, 28] width 28 height 7
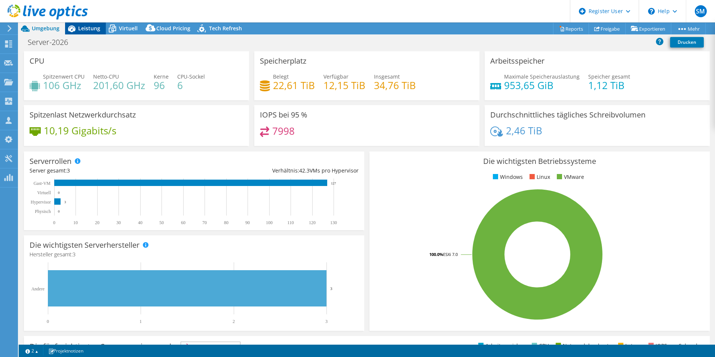
click at [94, 28] on span "Leistung" at bounding box center [89, 28] width 22 height 7
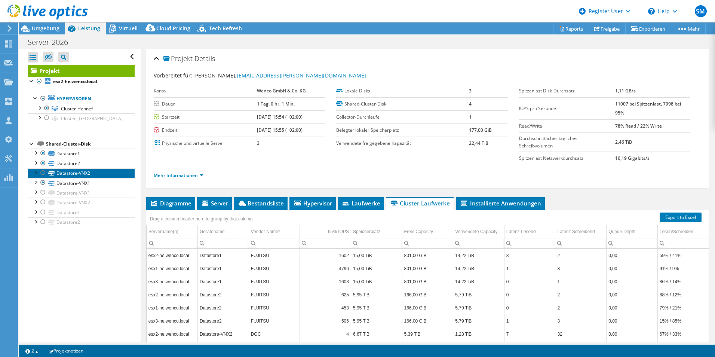
click at [82, 172] on link "Datastore-VNX2" at bounding box center [81, 173] width 107 height 10
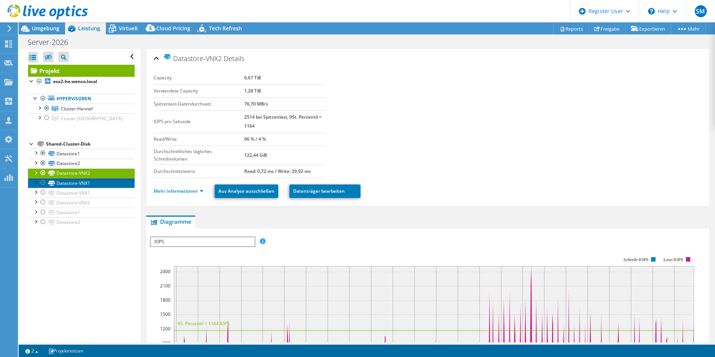
click at [72, 184] on link "Datastore-VNX1" at bounding box center [81, 183] width 107 height 10
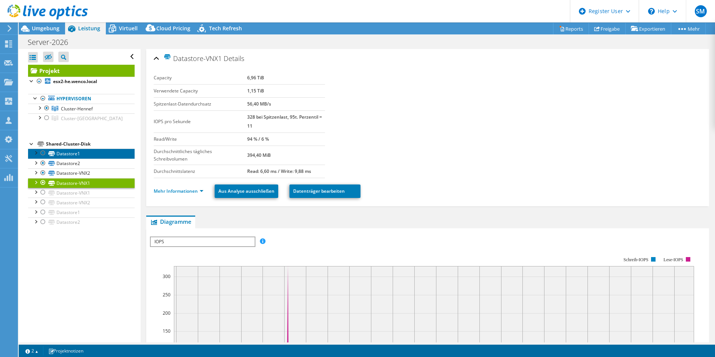
click at [67, 155] on link "Datastore1" at bounding box center [81, 153] width 107 height 10
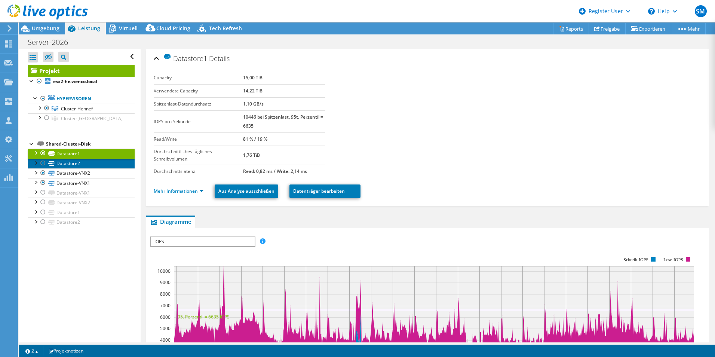
click at [72, 162] on link "Datastore2" at bounding box center [81, 164] width 107 height 10
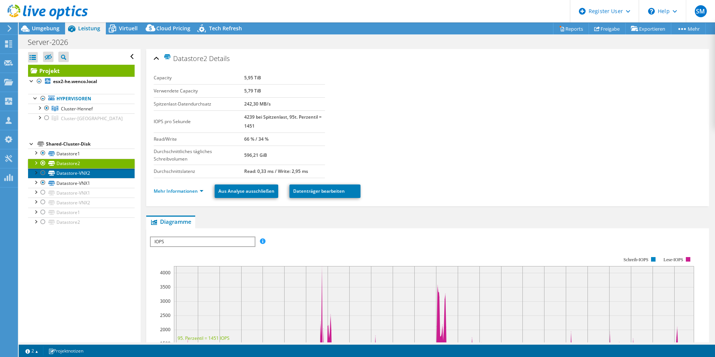
click at [67, 174] on link "Datastore-VNX2" at bounding box center [81, 173] width 107 height 10
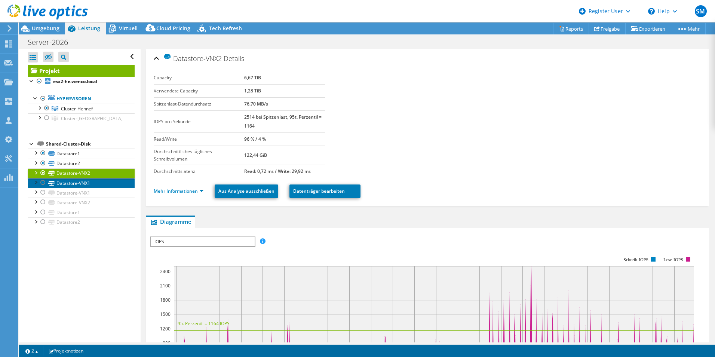
click at [69, 184] on link "Datastore-VNX1" at bounding box center [81, 183] width 107 height 10
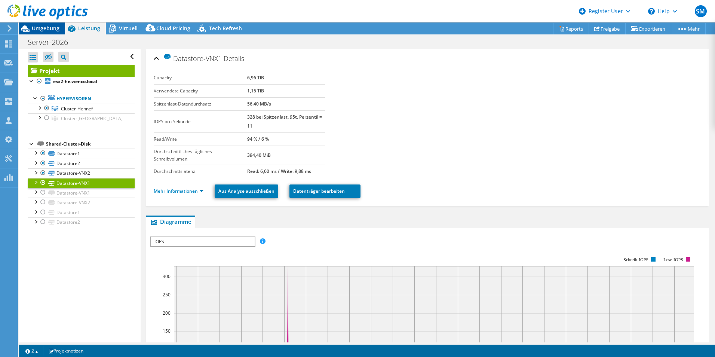
click at [42, 28] on span "Umgebung" at bounding box center [46, 28] width 28 height 7
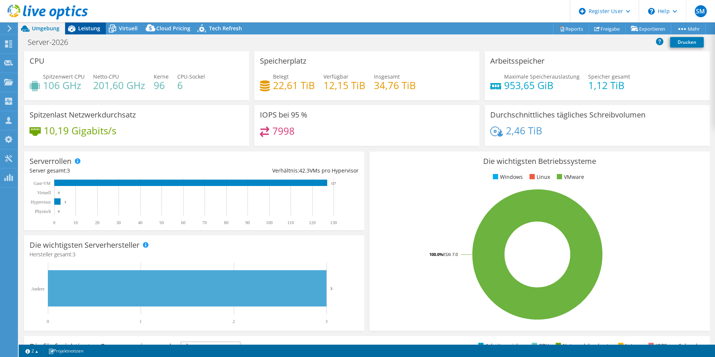
click at [91, 26] on span "Leistung" at bounding box center [89, 28] width 22 height 7
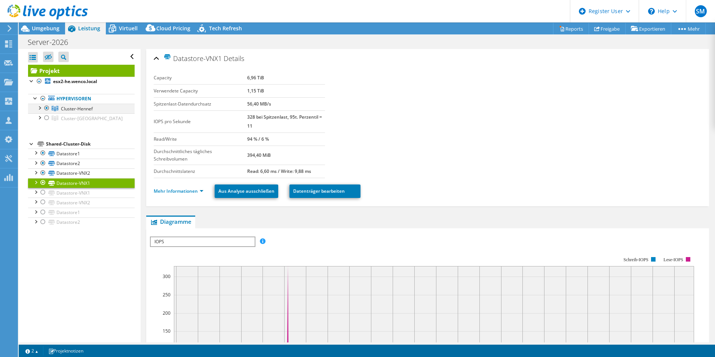
click at [40, 107] on div at bounding box center [39, 107] width 7 height 7
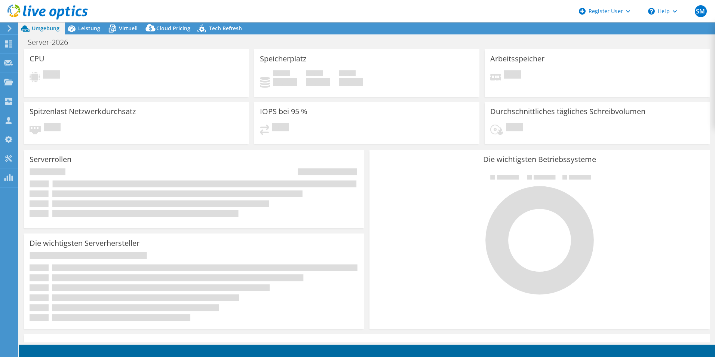
select select "USD"
